Goal: Task Accomplishment & Management: Manage account settings

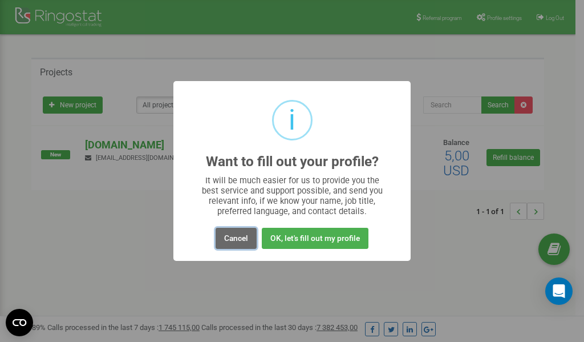
click at [236, 235] on button "Cancel" at bounding box center [236, 238] width 41 height 21
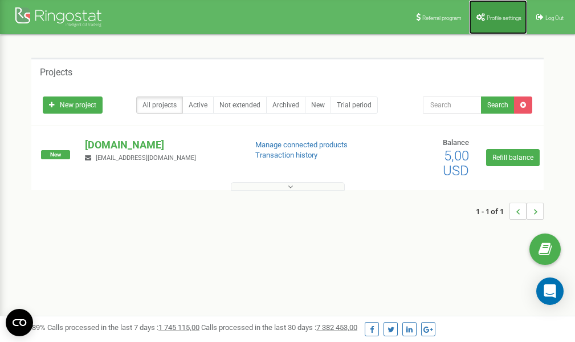
click at [498, 19] on span "Profile settings" at bounding box center [504, 18] width 35 height 6
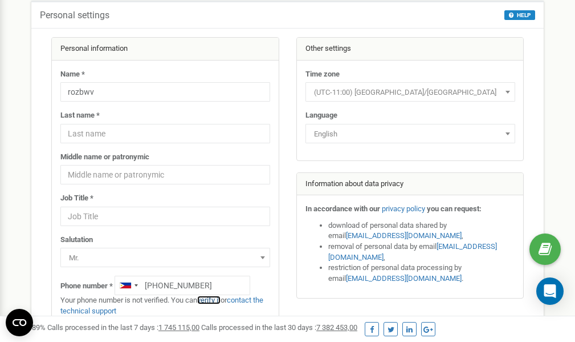
click at [212, 300] on link "verify it" at bounding box center [208, 299] width 23 height 9
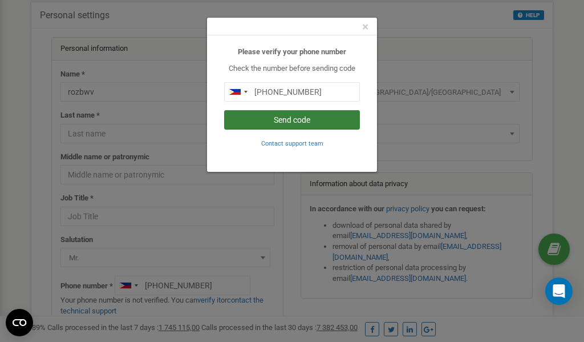
click at [293, 122] on button "Send code" at bounding box center [292, 119] width 136 height 19
